Goal: Find specific fact: Find specific fact

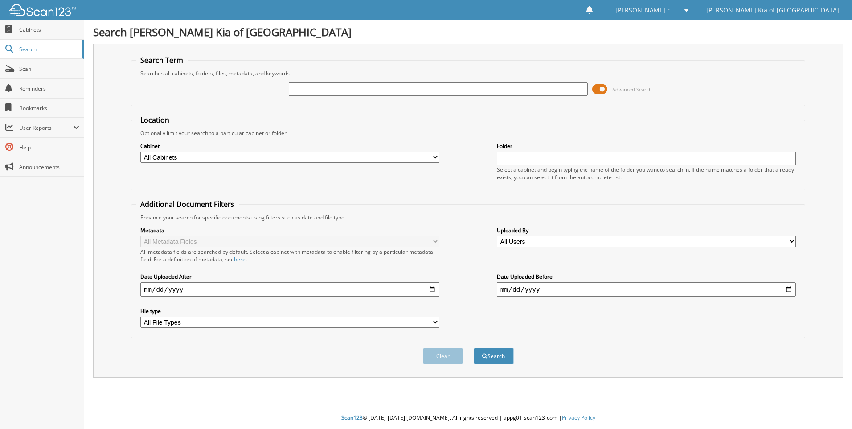
click at [413, 91] on input "text" at bounding box center [438, 88] width 299 height 13
type input "6769b"
click at [474, 347] on button "Search" at bounding box center [494, 355] width 40 height 16
